Goal: Transaction & Acquisition: Purchase product/service

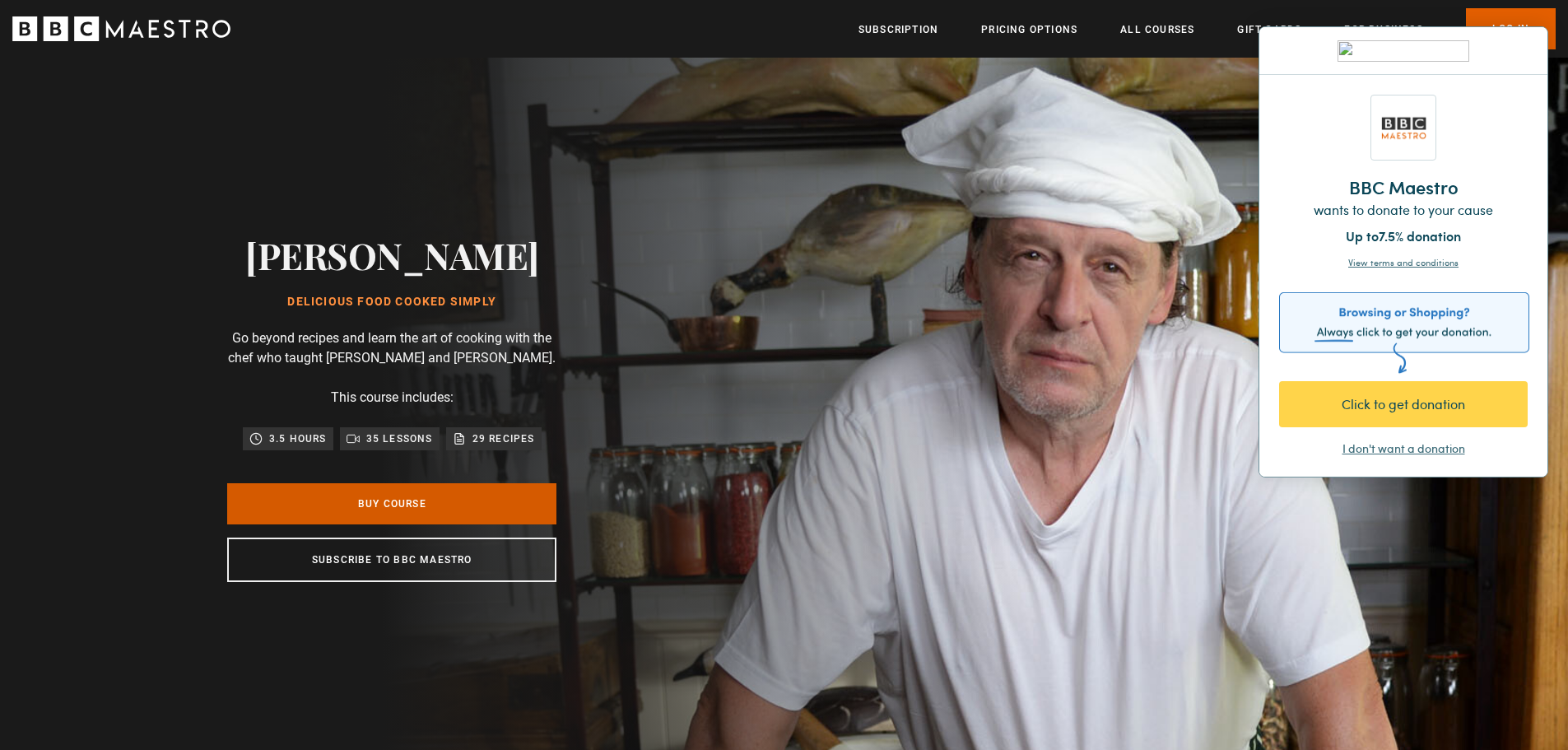
click at [462, 512] on link "Buy Course" at bounding box center [392, 503] width 329 height 41
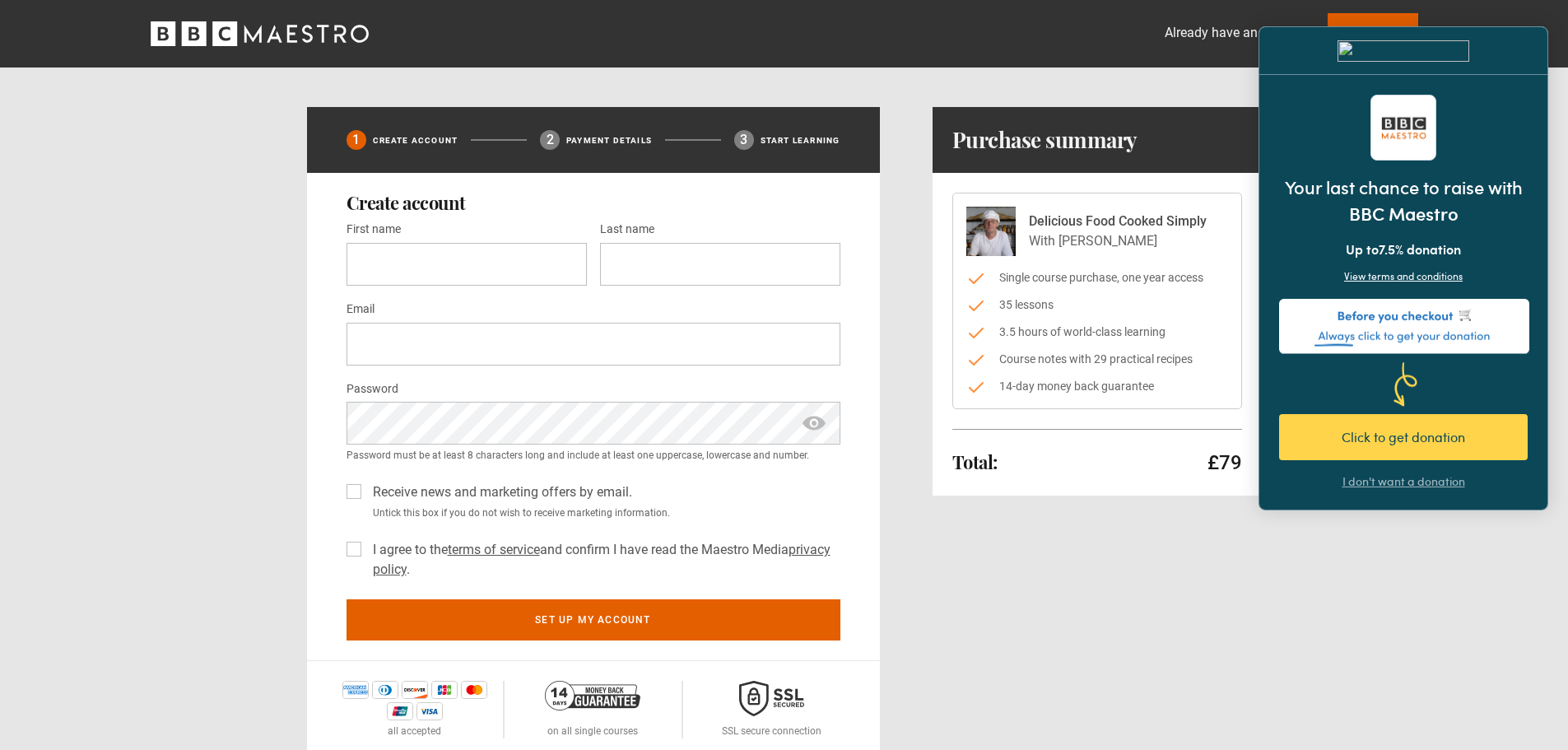
click at [1379, 602] on div "Already have an account? Log In 1 Create Account 2 Payment details 3 Start lear…" at bounding box center [784, 378] width 1568 height 758
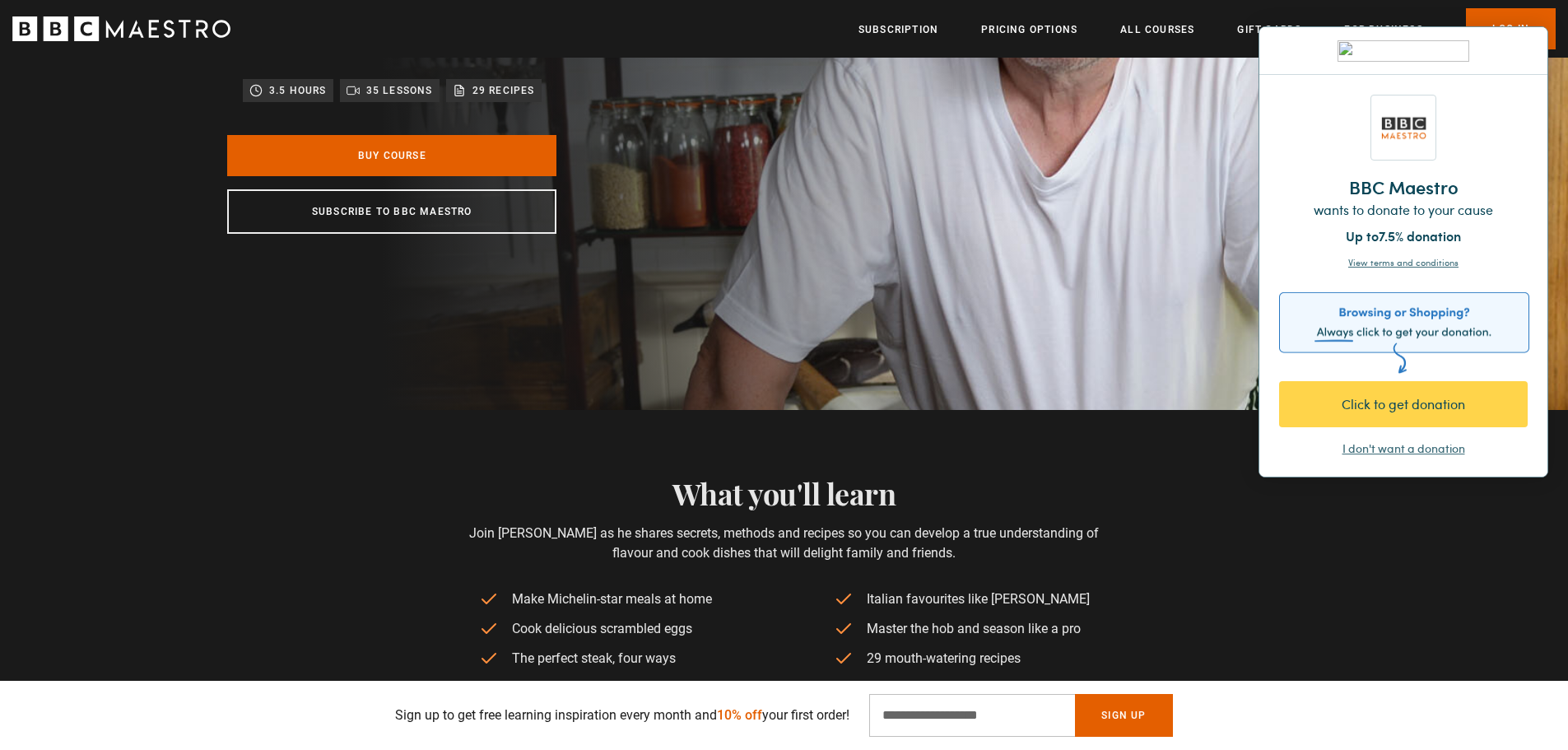
scroll to position [412, 0]
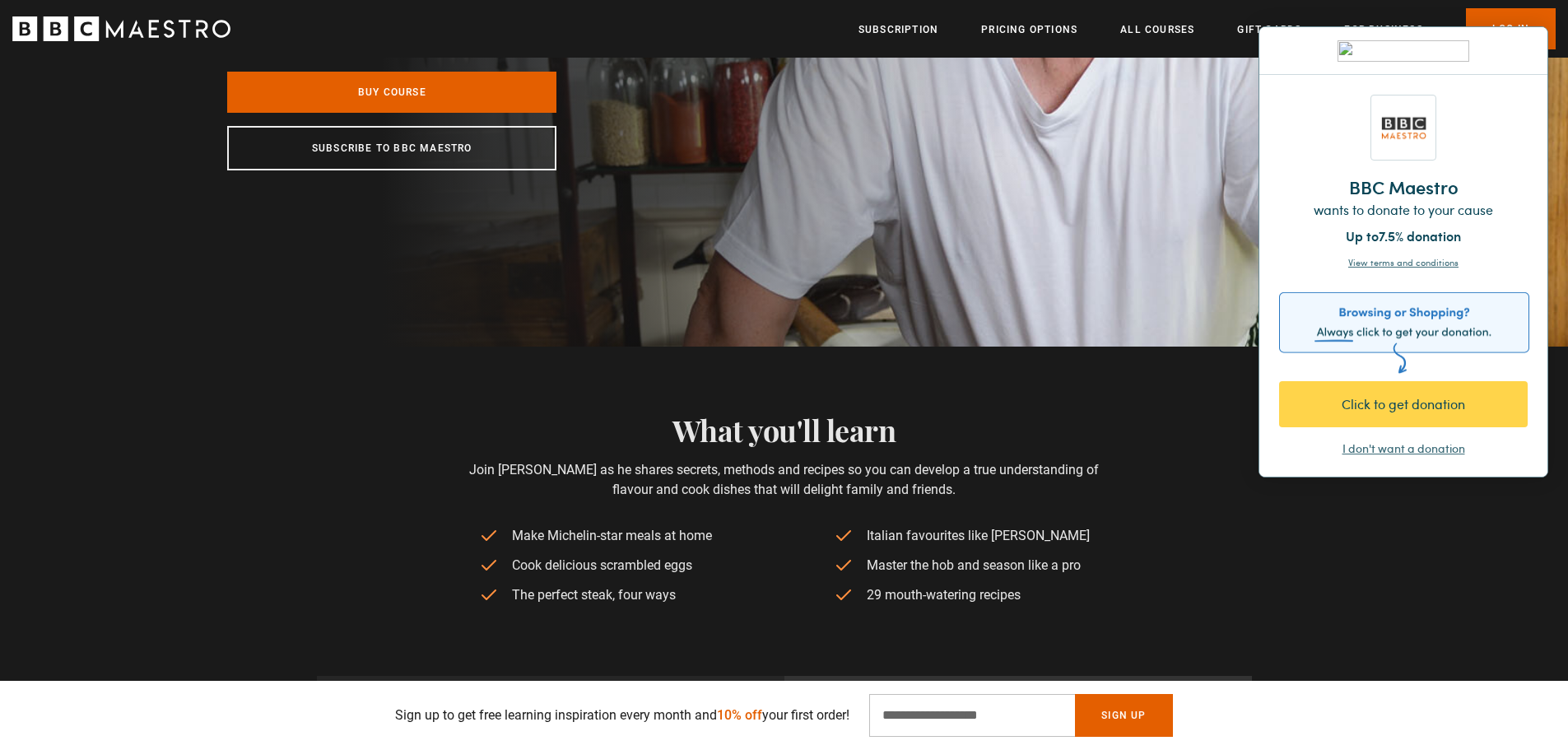
click at [1400, 448] on div "I don't want a donation" at bounding box center [1403, 448] width 123 height 17
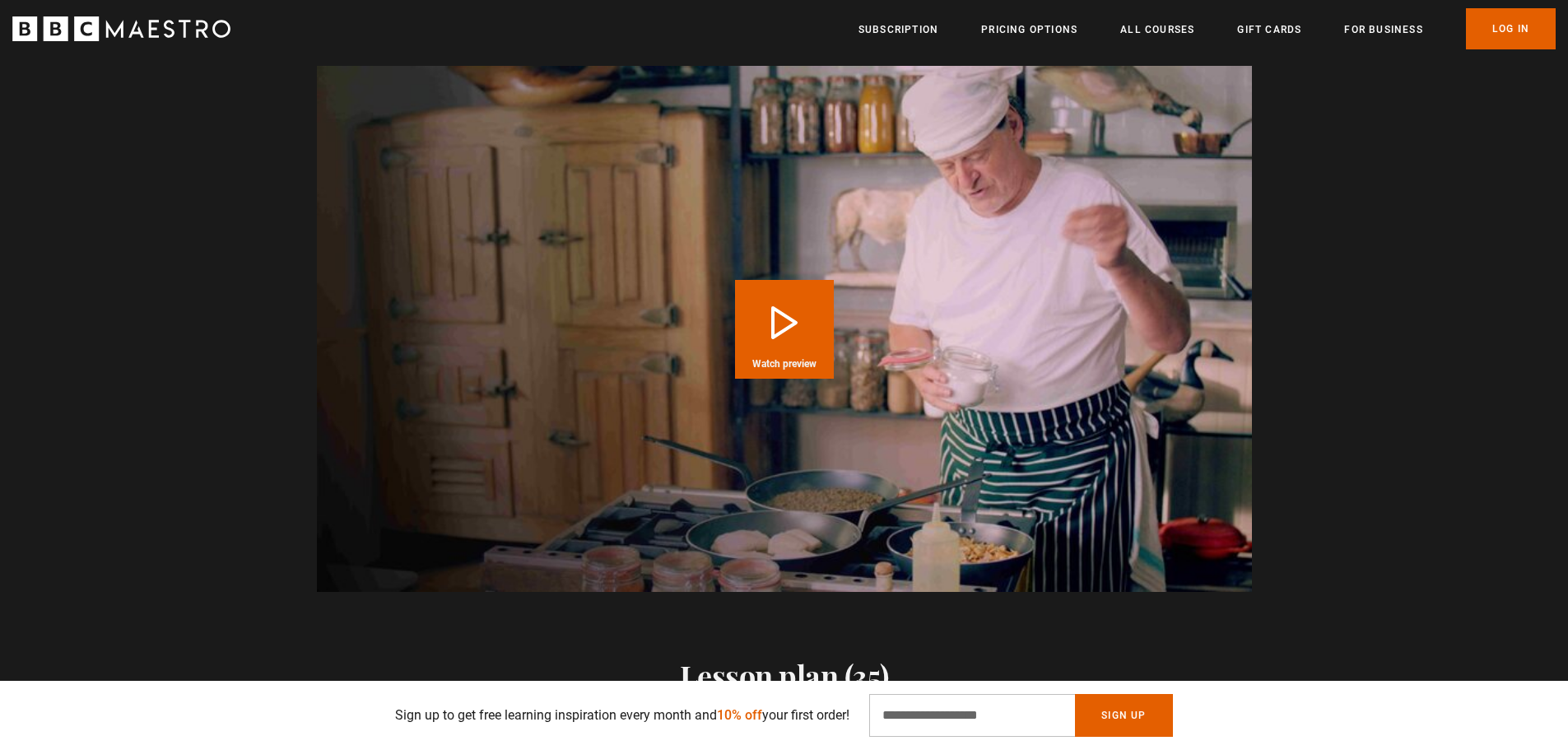
scroll to position [1646, 0]
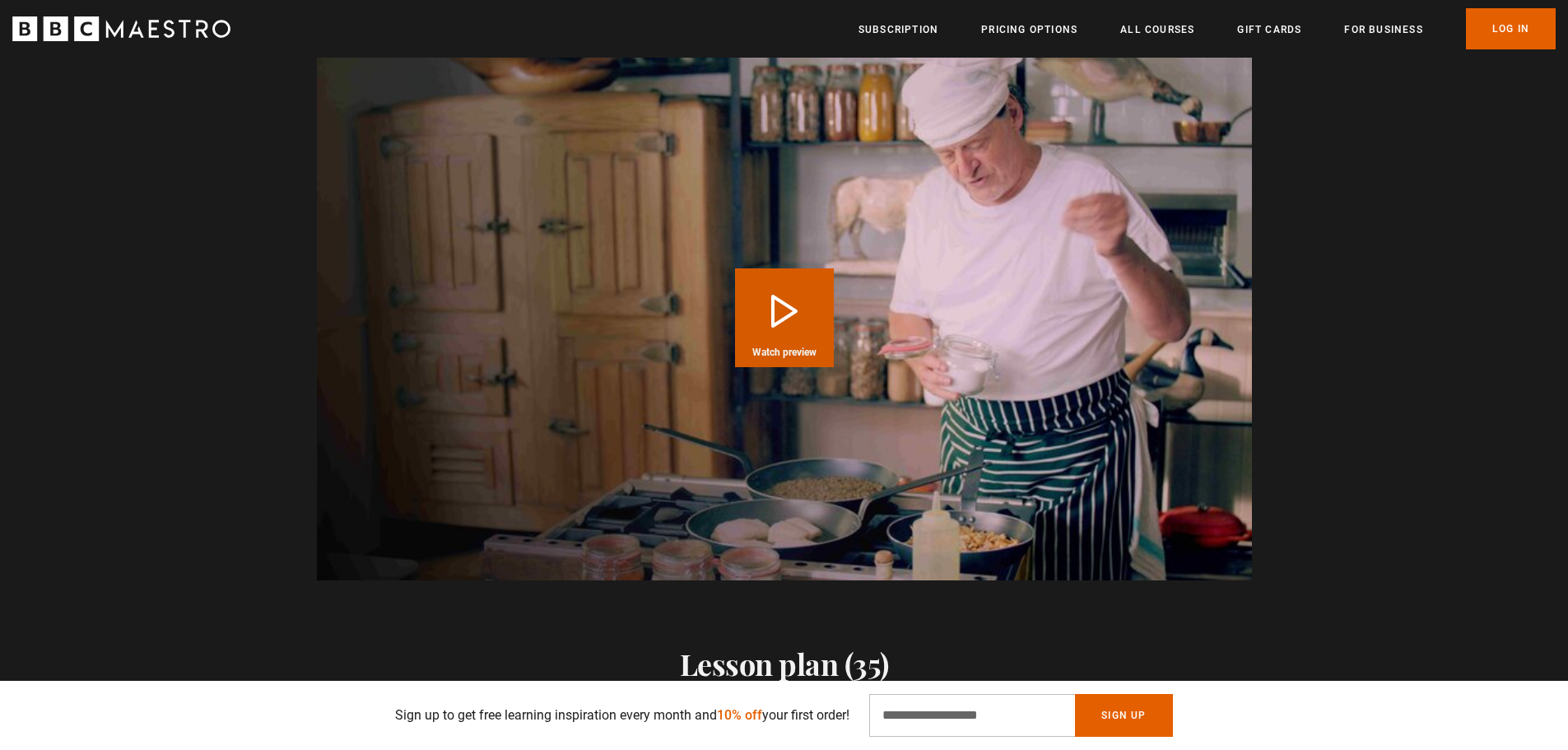
click at [770, 307] on button "Play Course overview for Delicious Food Cooked Simply with Marco Pierre White W…" at bounding box center [784, 318] width 98 height 98
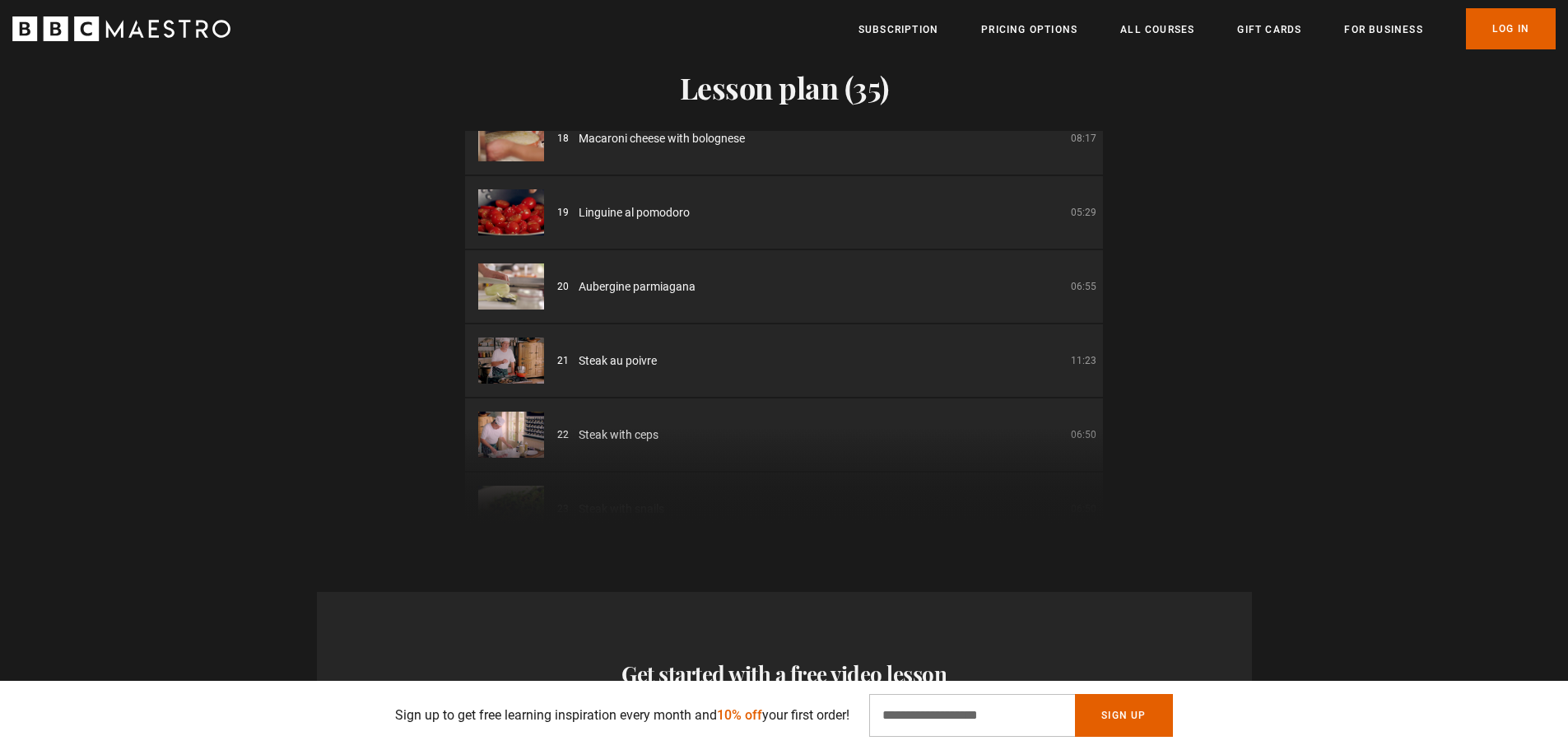
scroll to position [1317, 0]
